Goal: Task Accomplishment & Management: Understand process/instructions

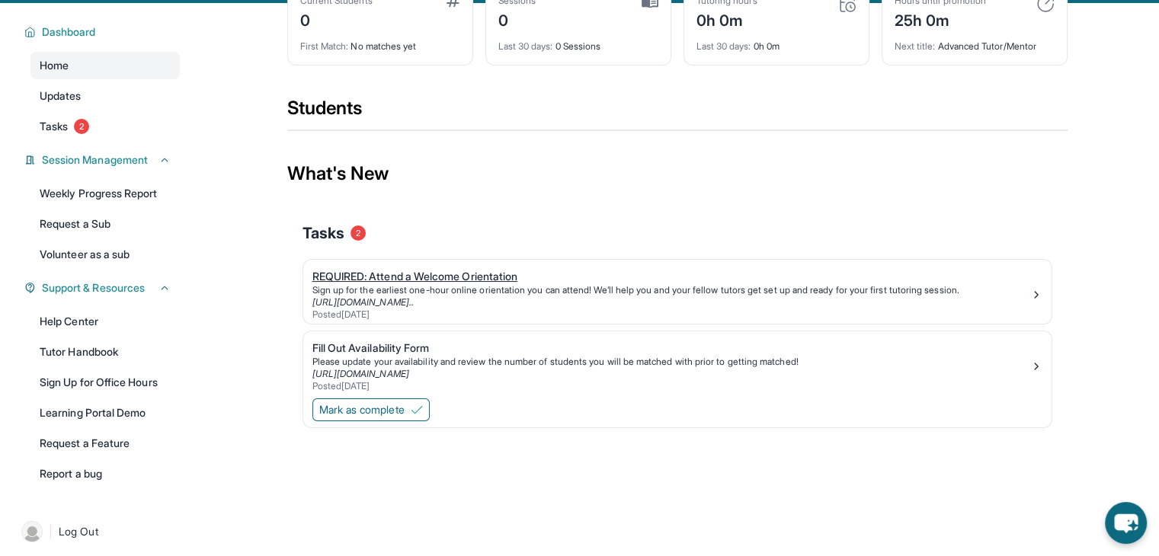
scroll to position [114, 0]
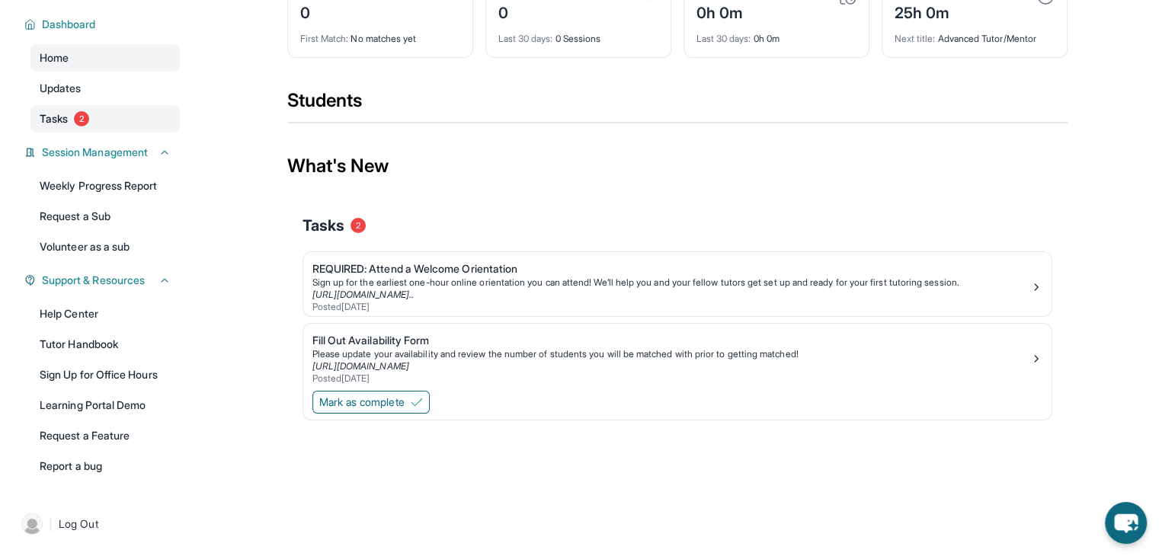
click at [61, 116] on span "Tasks" at bounding box center [54, 118] width 28 height 15
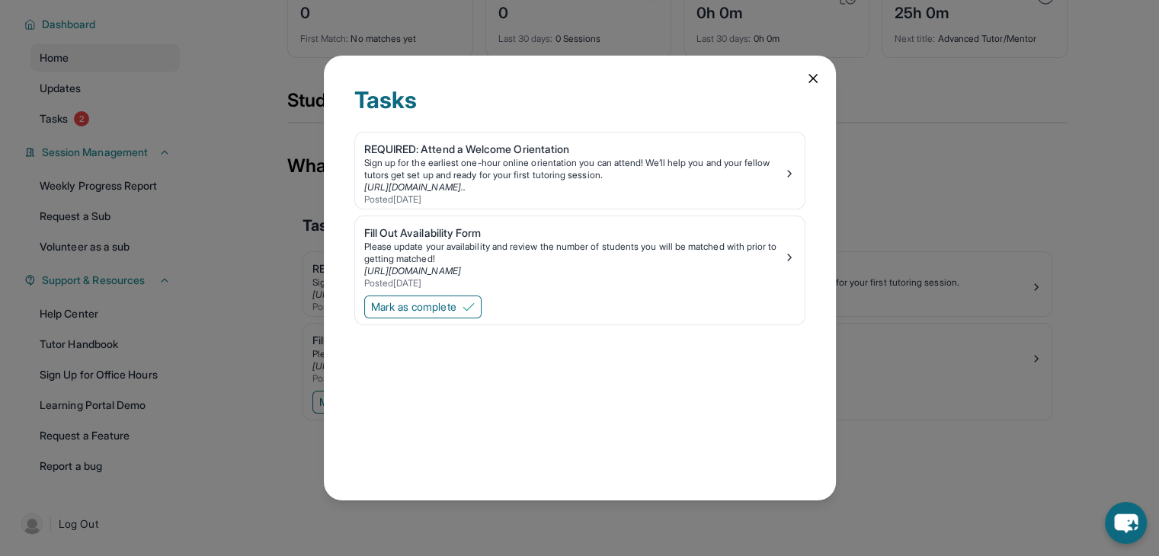
click at [819, 78] on icon at bounding box center [812, 78] width 15 height 15
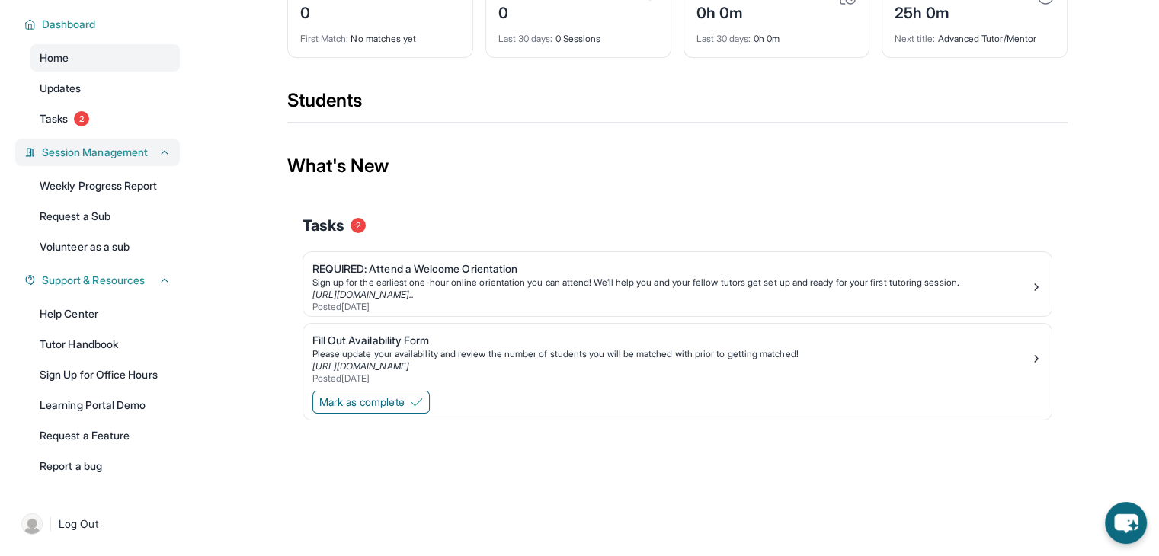
click at [111, 150] on span "Session Management" at bounding box center [95, 152] width 106 height 15
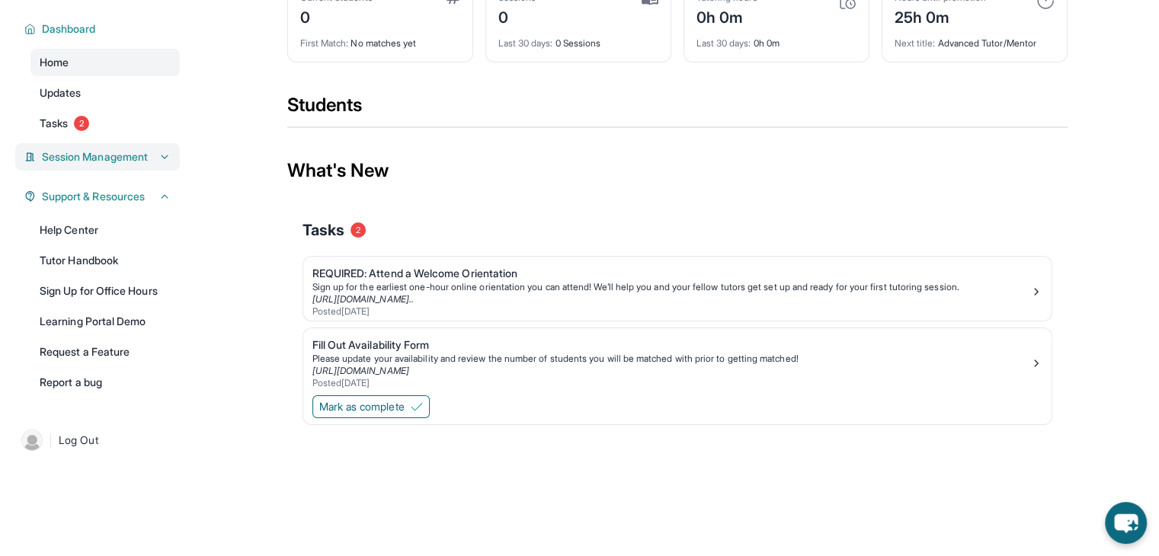
scroll to position [110, 0]
click at [60, 120] on span "Tasks" at bounding box center [54, 123] width 28 height 15
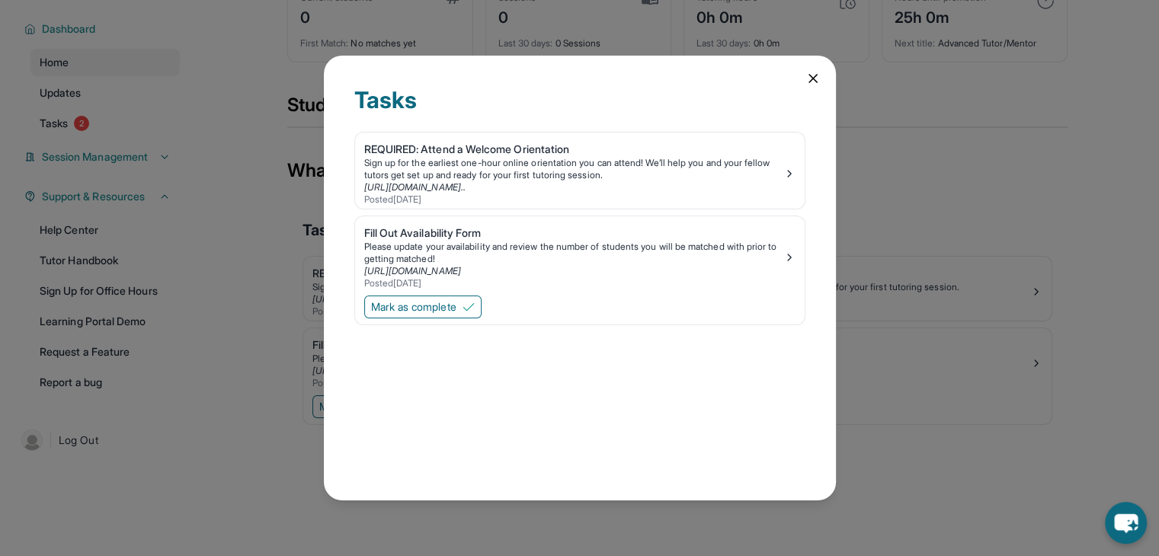
click at [805, 72] on icon at bounding box center [812, 78] width 15 height 15
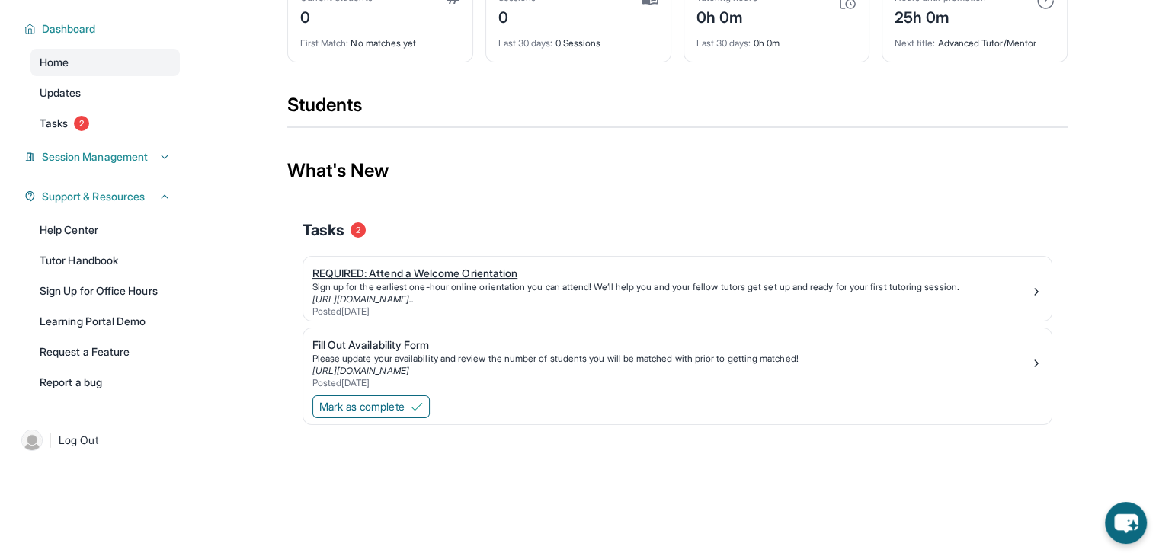
click at [427, 274] on div "REQUIRED: Attend a Welcome Orientation" at bounding box center [671, 273] width 718 height 15
click at [403, 342] on div "Fill Out Availability Form" at bounding box center [671, 345] width 718 height 15
click at [57, 126] on span "Tasks" at bounding box center [54, 123] width 28 height 15
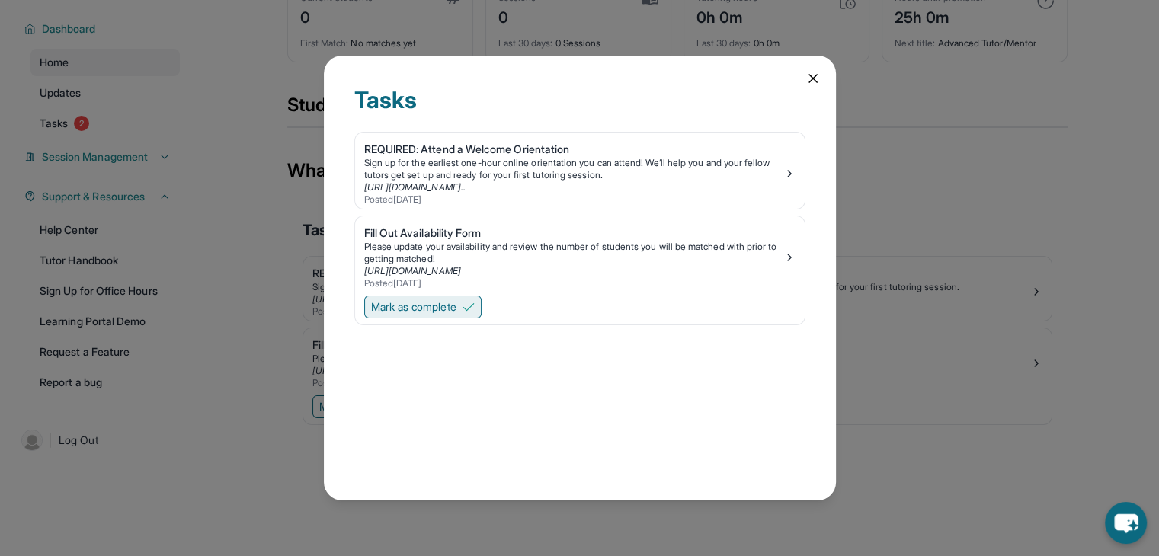
click at [411, 306] on span "Mark as complete" at bounding box center [413, 306] width 85 height 15
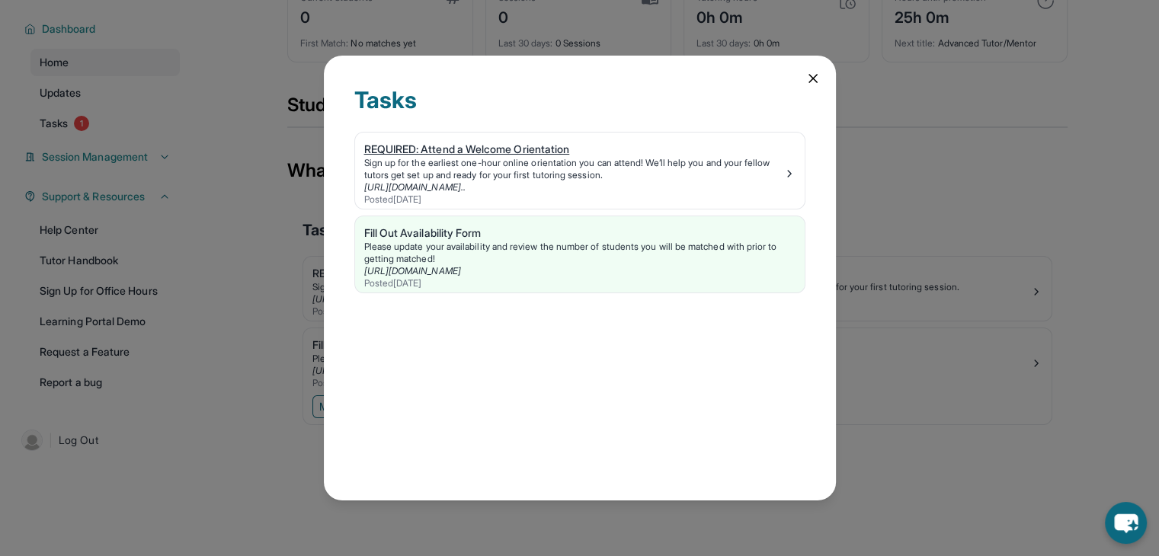
click at [485, 149] on div "REQUIRED: Attend a Welcome Orientation" at bounding box center [573, 149] width 419 height 15
click at [440, 154] on div "REQUIRED: Attend a Welcome Orientation" at bounding box center [573, 149] width 419 height 15
click at [415, 198] on div "Posted [DATE]" at bounding box center [573, 200] width 419 height 12
click at [814, 77] on icon at bounding box center [813, 79] width 8 height 8
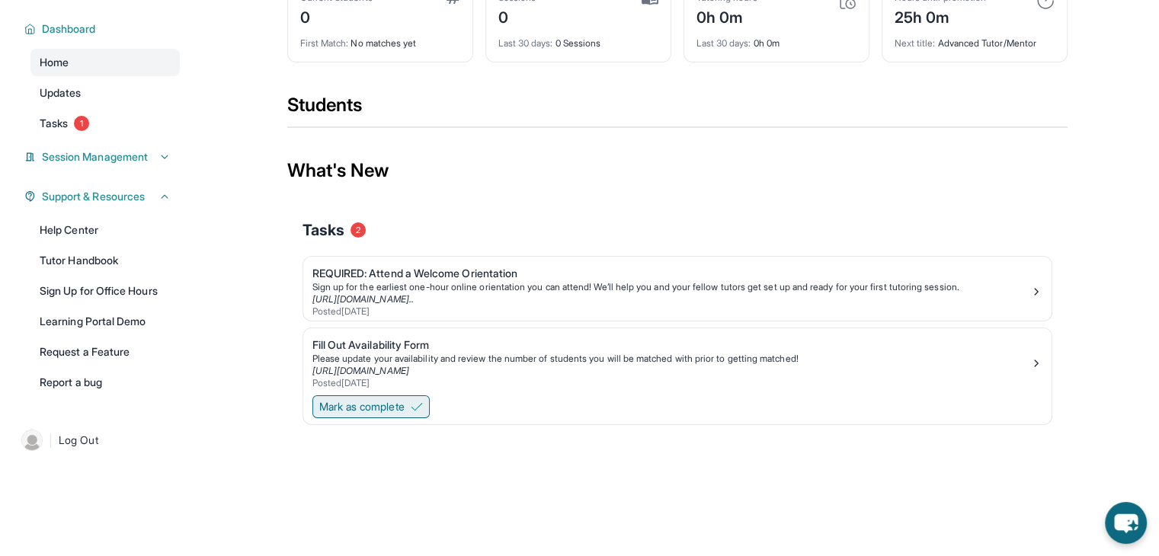
click at [386, 404] on span "Mark as complete" at bounding box center [361, 406] width 85 height 15
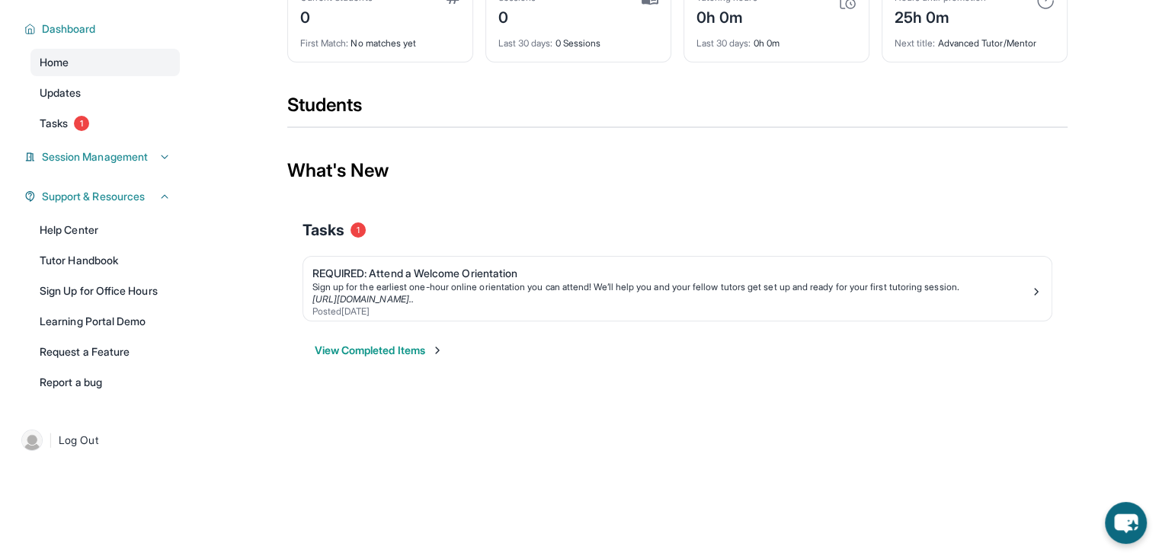
click at [444, 350] on img at bounding box center [437, 350] width 12 height 12
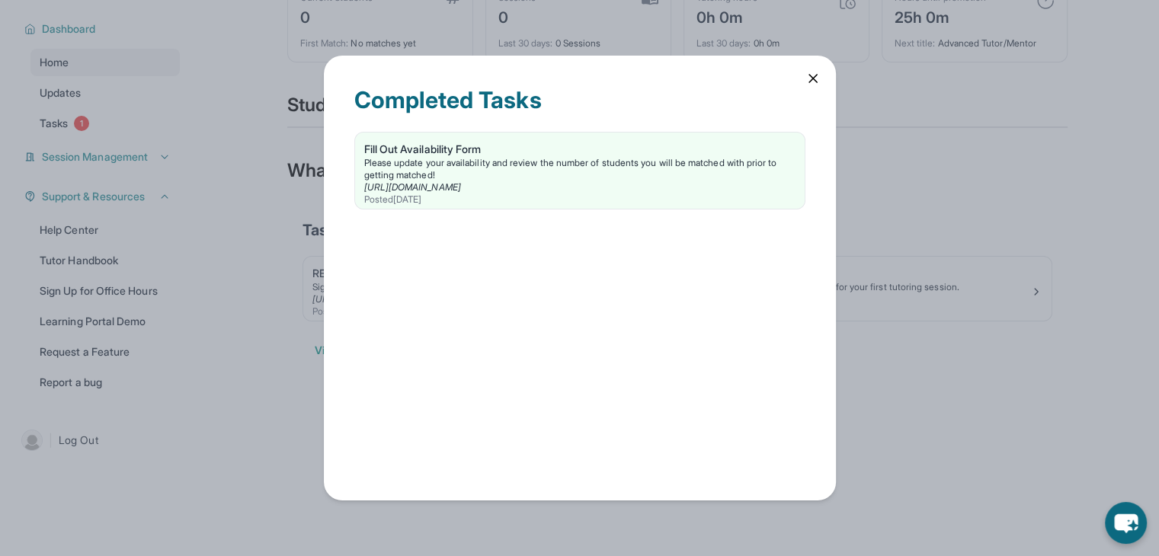
click at [814, 80] on icon at bounding box center [813, 79] width 8 height 8
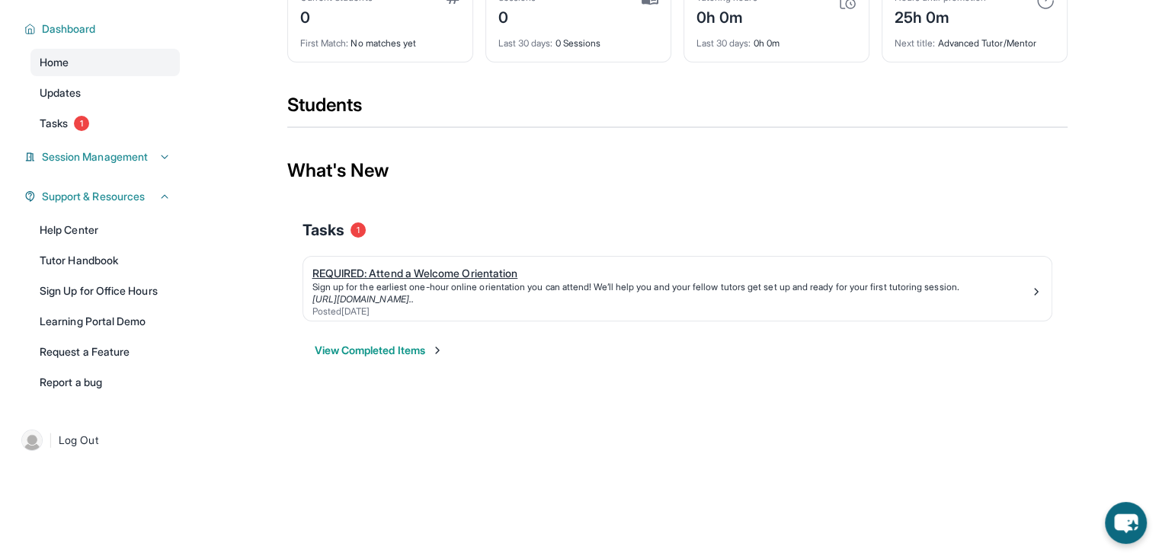
click at [431, 283] on div "Sign up for the earliest one-hour online orientation you can attend! We’ll help…" at bounding box center [671, 287] width 718 height 12
click at [332, 230] on span "Tasks" at bounding box center [324, 229] width 42 height 21
click at [57, 124] on span "Tasks" at bounding box center [54, 123] width 28 height 15
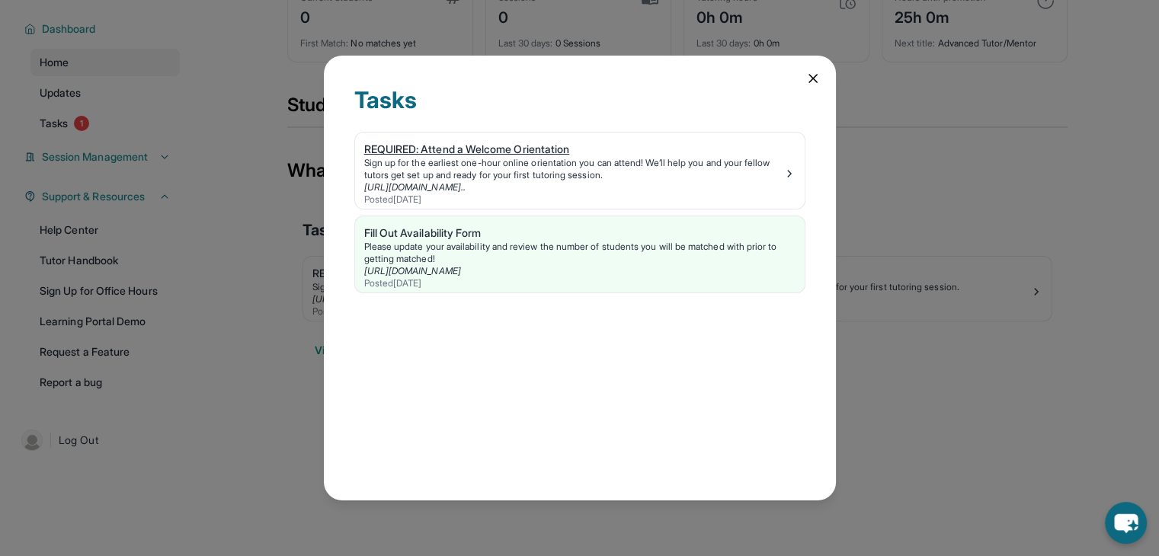
click at [797, 173] on link "REQUIRED: Attend a Welcome Orientation Sign up for the earliest one-hour online…" at bounding box center [580, 171] width 450 height 76
click at [813, 80] on icon at bounding box center [812, 78] width 15 height 15
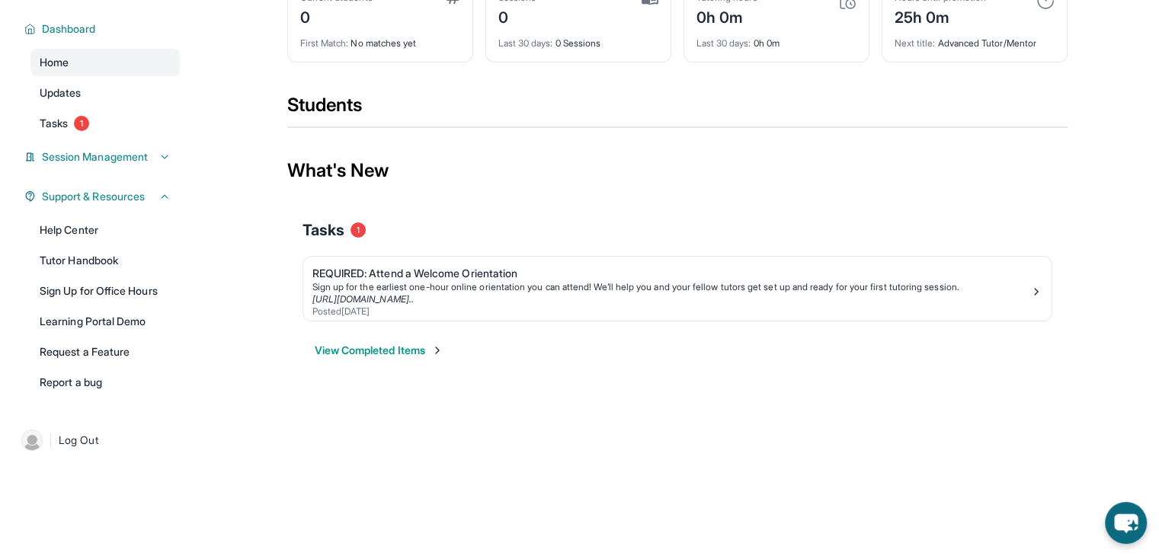
scroll to position [0, 0]
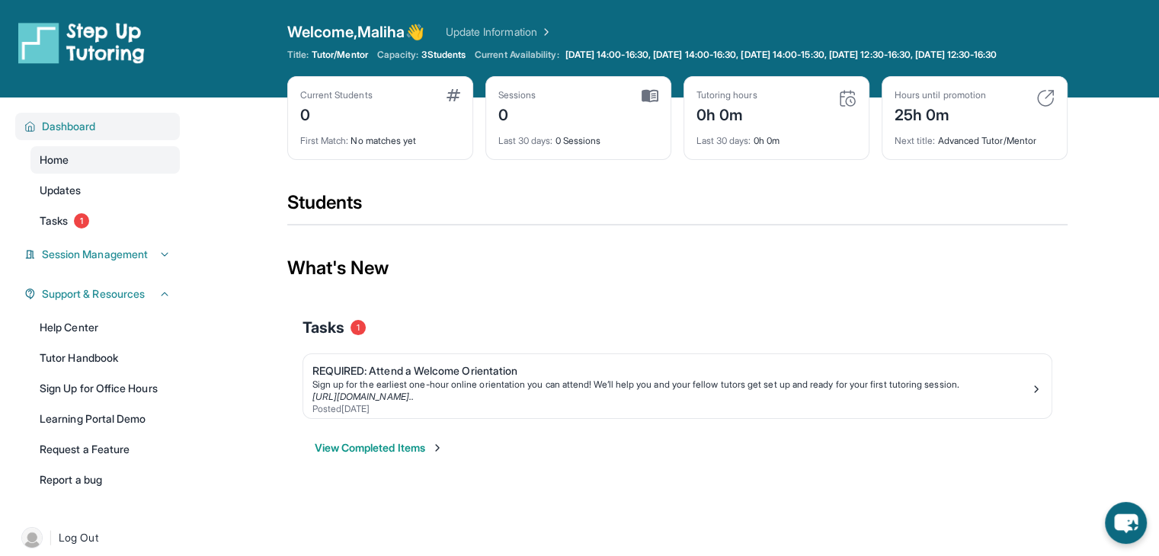
click at [63, 134] on span "Dashboard" at bounding box center [69, 126] width 54 height 15
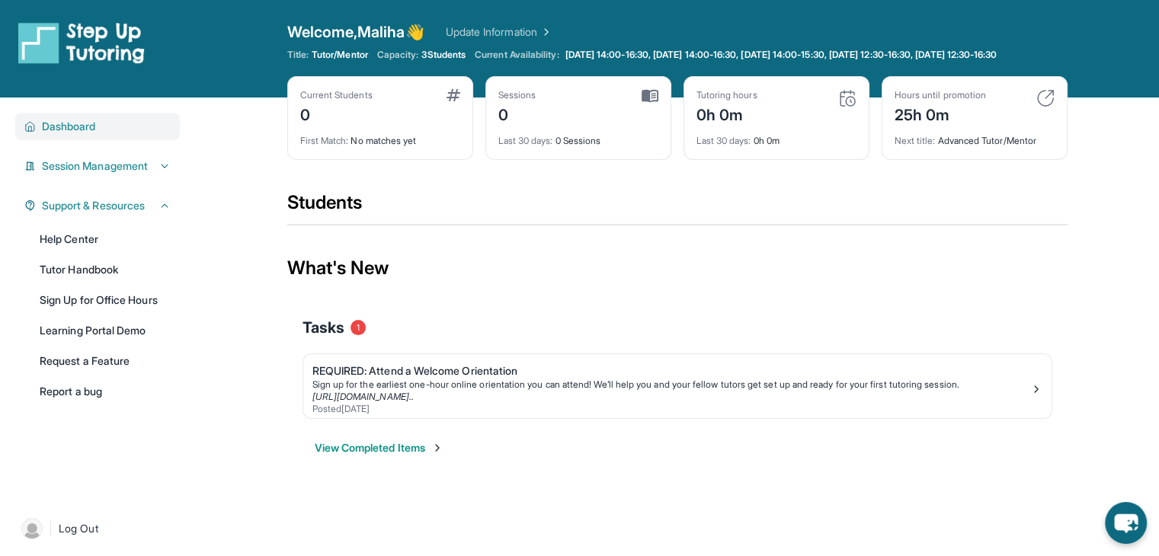
click at [63, 134] on span "Dashboard" at bounding box center [69, 126] width 54 height 15
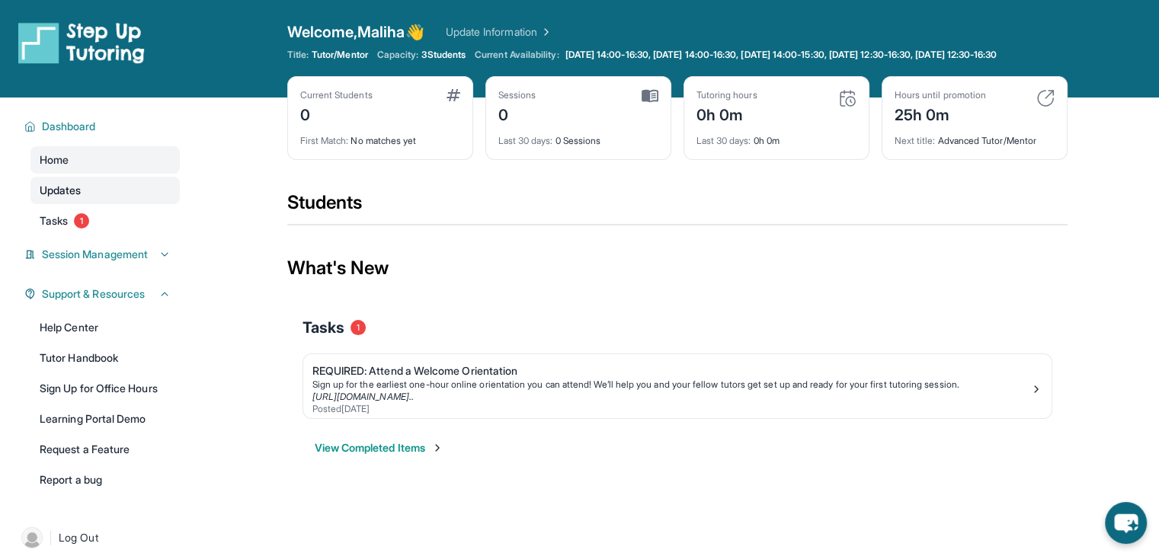
click at [59, 198] on span "Updates" at bounding box center [61, 190] width 42 height 15
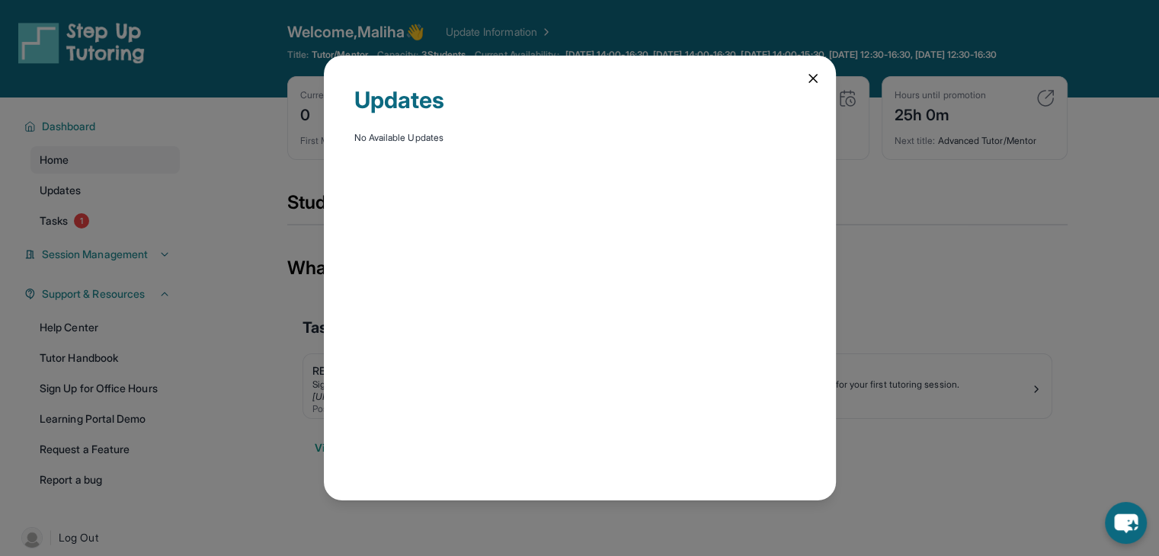
click at [814, 74] on icon at bounding box center [812, 78] width 15 height 15
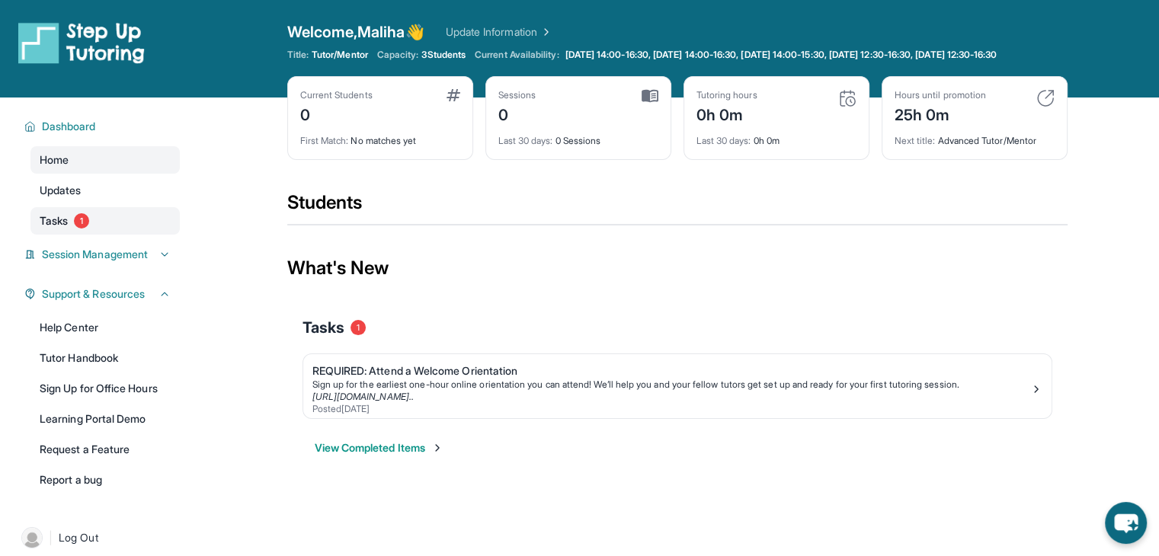
click at [55, 229] on span "Tasks" at bounding box center [54, 220] width 28 height 15
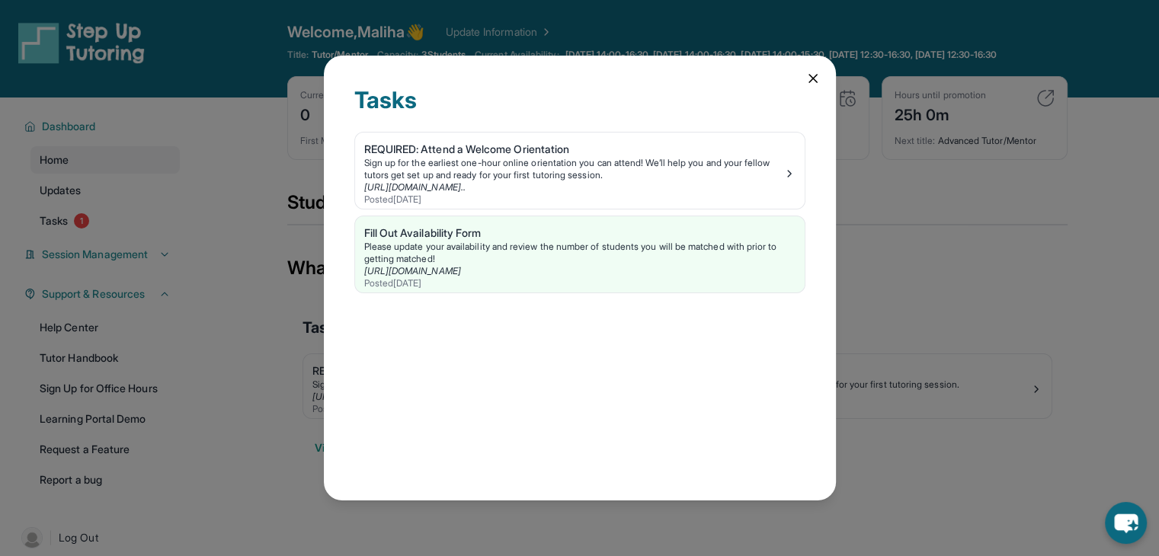
click at [812, 75] on icon at bounding box center [812, 78] width 15 height 15
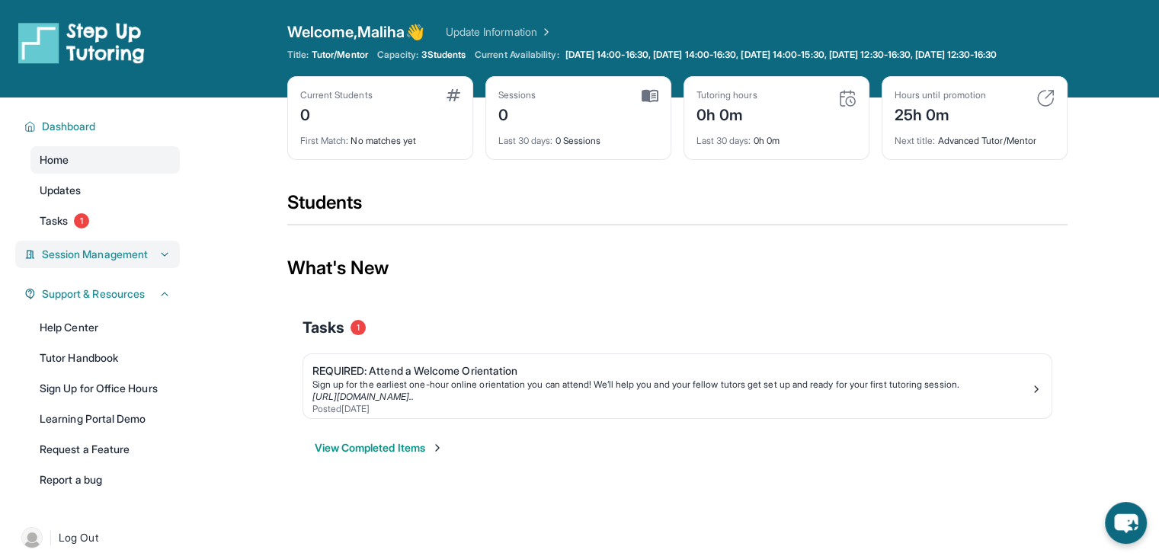
click at [165, 262] on button "Session Management" at bounding box center [103, 254] width 135 height 15
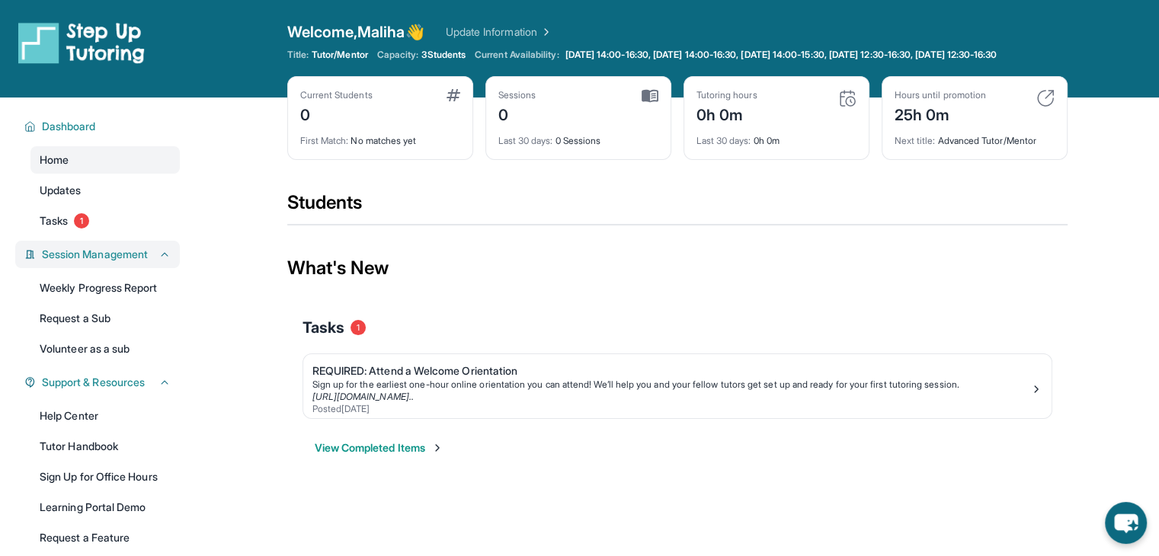
click at [169, 261] on icon at bounding box center [165, 254] width 12 height 12
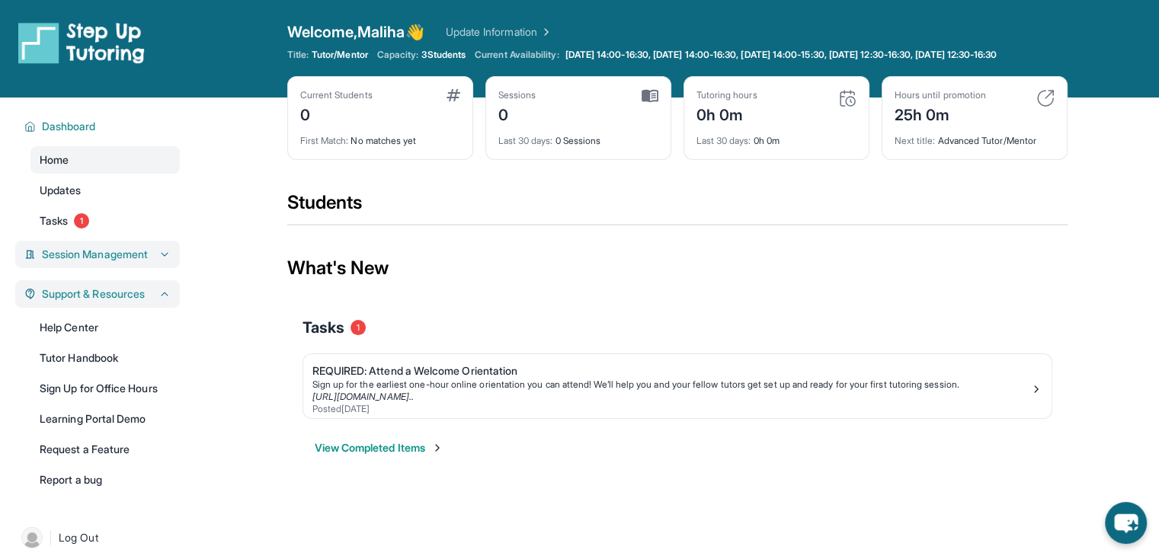
click at [165, 300] on icon at bounding box center [165, 294] width 12 height 12
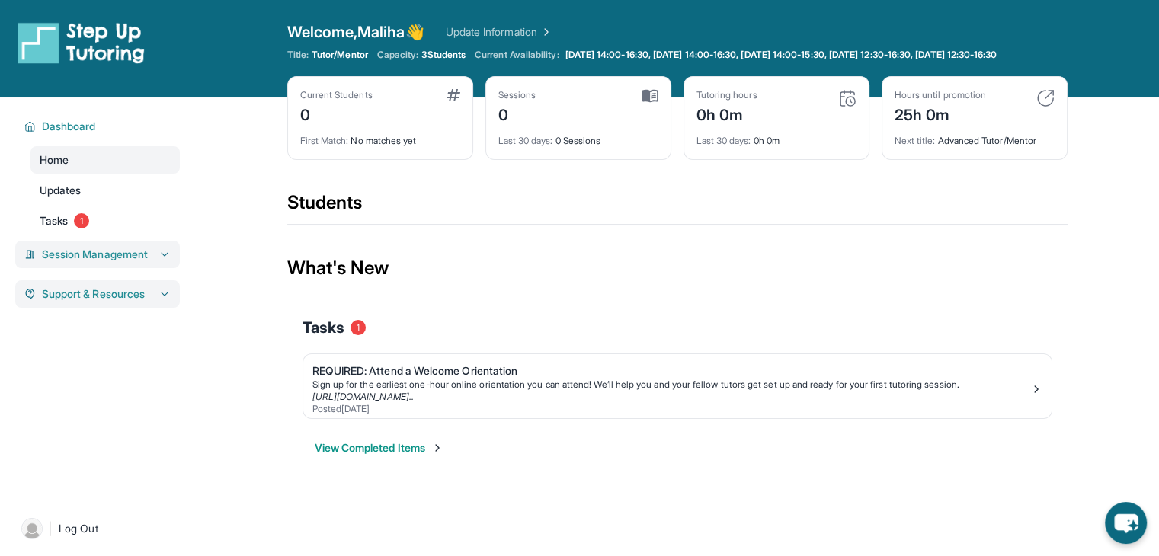
click at [165, 300] on icon at bounding box center [165, 294] width 12 height 12
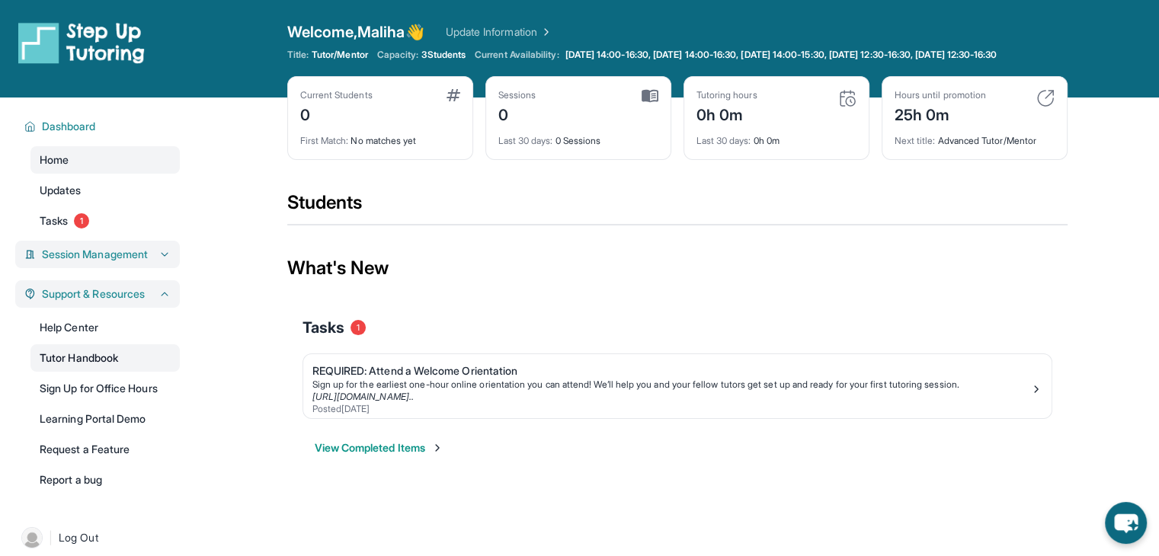
click at [98, 372] on link "Tutor Handbook" at bounding box center [104, 357] width 149 height 27
